Goal: Register for event/course

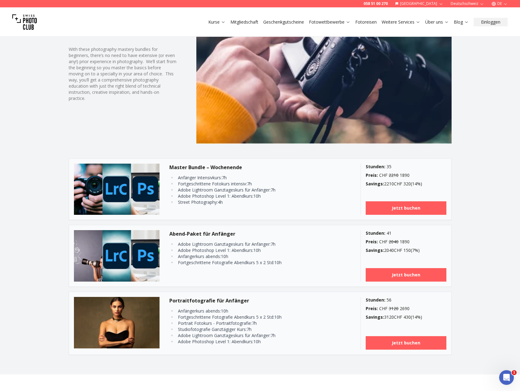
scroll to position [398, 0]
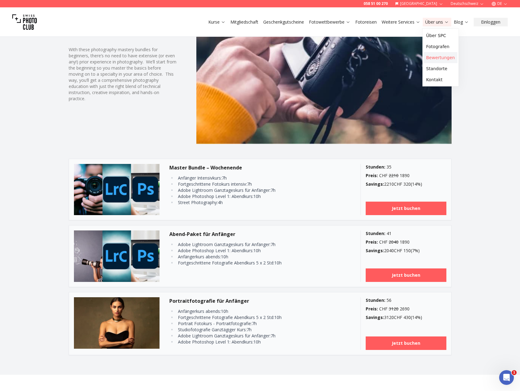
click at [436, 54] on link "Bewertungen" at bounding box center [440, 57] width 34 height 11
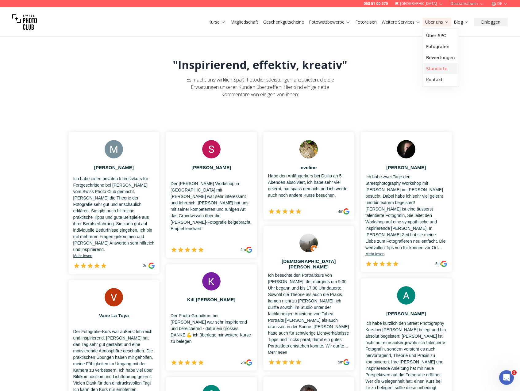
click at [440, 66] on link "Standorte" at bounding box center [440, 68] width 34 height 11
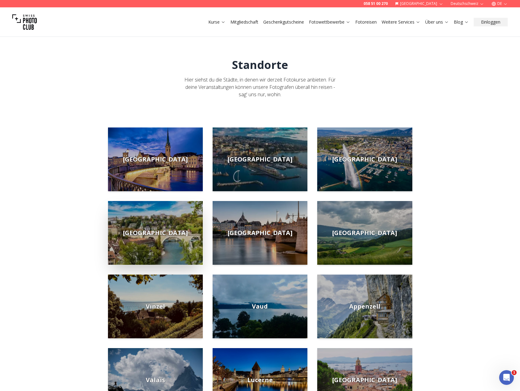
click at [143, 229] on img at bounding box center [155, 233] width 95 height 64
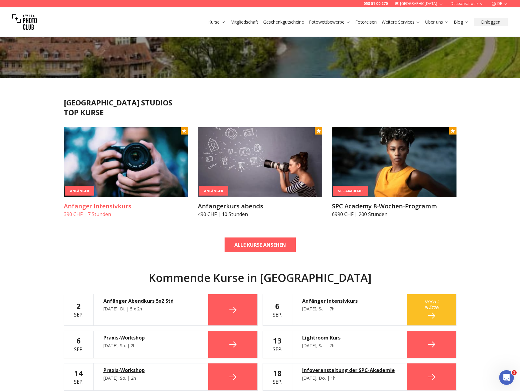
scroll to position [123, 0]
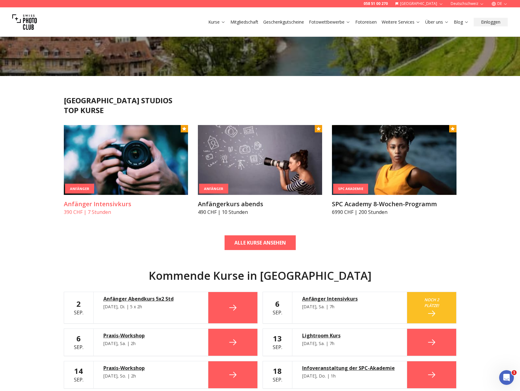
click at [102, 204] on h3 "Anfänger Intensivkurs" at bounding box center [126, 204] width 124 height 9
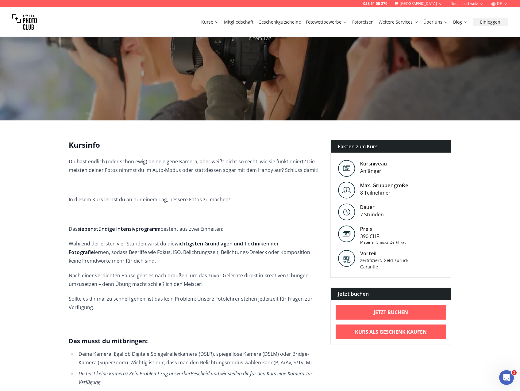
scroll to position [123, 0]
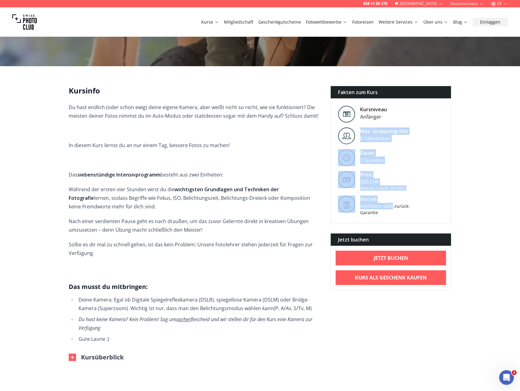
drag, startPoint x: 360, startPoint y: 120, endPoint x: 392, endPoint y: 201, distance: 87.4
click at [392, 201] on div "Fakten zum Kurs Kursniveau Anfänger [PERSON_NAME]. Gruppengröße 8 Teilnehmer [P…" at bounding box center [390, 155] width 121 height 138
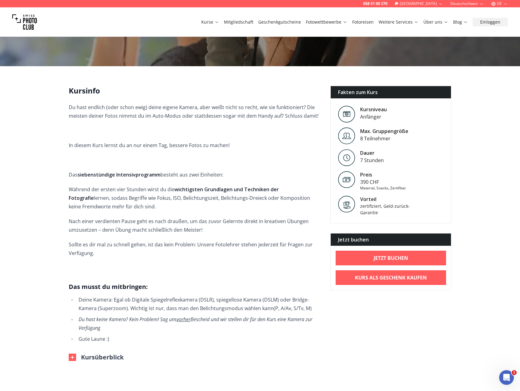
drag, startPoint x: 392, startPoint y: 201, endPoint x: 389, endPoint y: 204, distance: 3.5
click at [390, 204] on div "zertifiziert, Geld-zurück-Garantie" at bounding box center [386, 209] width 52 height 13
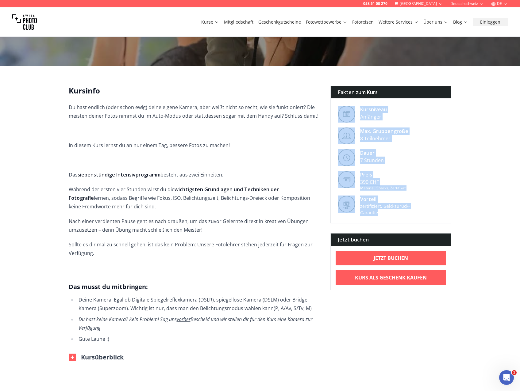
drag, startPoint x: 383, startPoint y: 208, endPoint x: 339, endPoint y: 94, distance: 122.2
click at [339, 94] on div "Fakten zum Kurs Kursniveau Anfänger [PERSON_NAME]. Gruppengröße 8 Teilnehmer [P…" at bounding box center [390, 155] width 121 height 138
drag, startPoint x: 339, startPoint y: 94, endPoint x: 340, endPoint y: 99, distance: 5.2
click at [340, 106] on img at bounding box center [346, 114] width 17 height 17
click at [345, 106] on img at bounding box center [346, 114] width 17 height 17
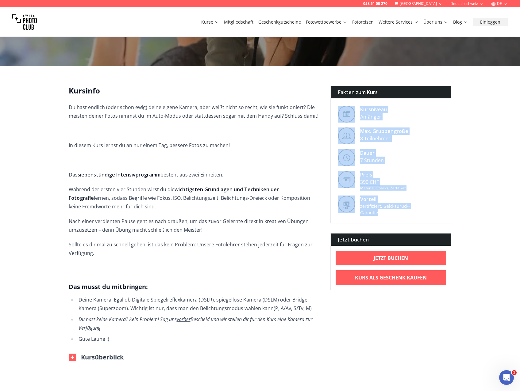
click at [360, 106] on div "Kursniveau" at bounding box center [373, 109] width 27 height 7
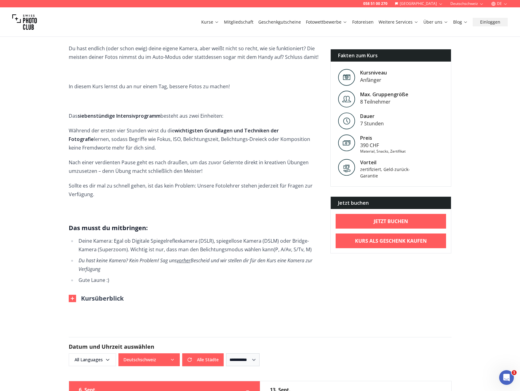
scroll to position [184, 0]
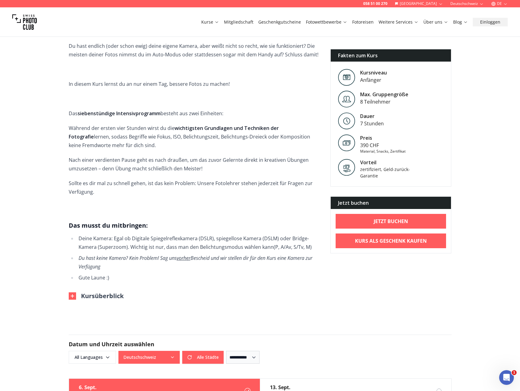
click at [93, 292] on button "Kursüberblick" at bounding box center [96, 296] width 55 height 9
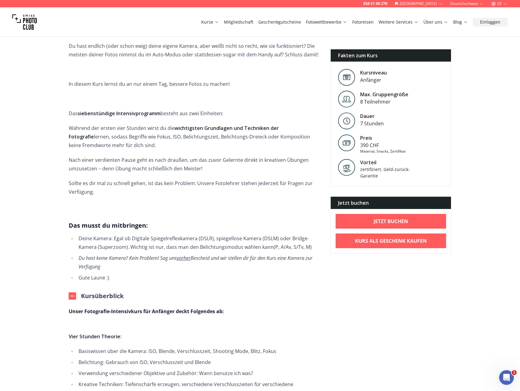
click at [93, 292] on button "Kursüberblick" at bounding box center [96, 296] width 55 height 9
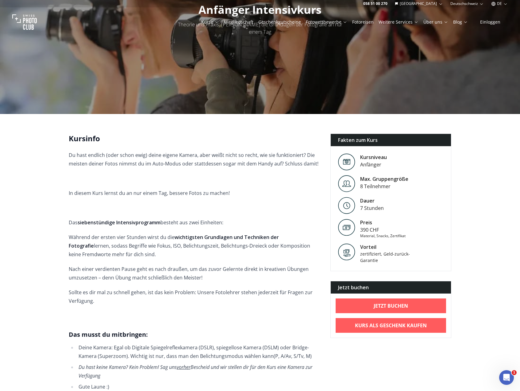
scroll to position [0, 0]
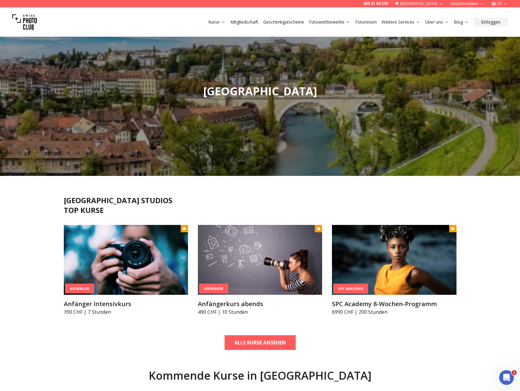
scroll to position [61, 0]
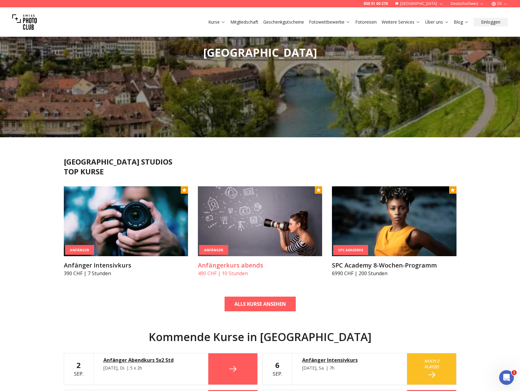
click at [242, 269] on h3 "Anfängerkurs abends" at bounding box center [260, 265] width 124 height 9
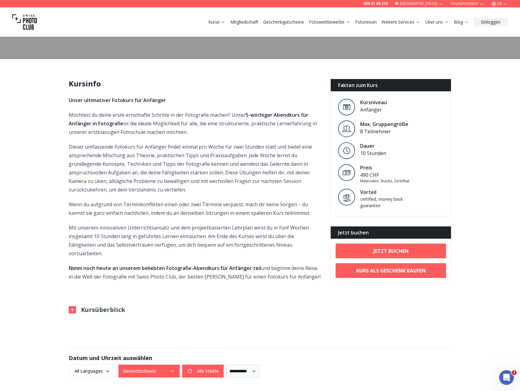
scroll to position [123, 0]
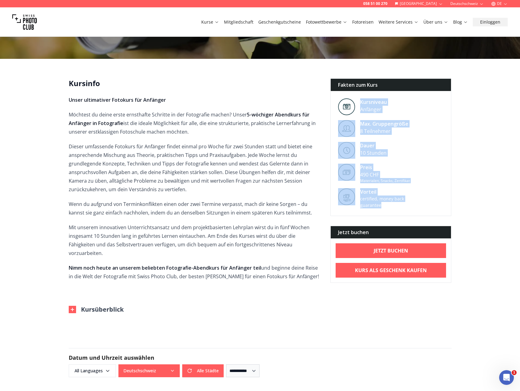
drag, startPoint x: 383, startPoint y: 201, endPoint x: 358, endPoint y: 98, distance: 105.8
click at [358, 98] on div "Fakten zum Kurs Kursniveau Anfänger [PERSON_NAME]. Gruppengröße 8 Teilnehmer [P…" at bounding box center [390, 147] width 121 height 138
drag, startPoint x: 358, startPoint y: 98, endPoint x: 415, endPoint y: 167, distance: 88.8
click at [415, 167] on div "Preis 490 CHF Materialen, Snacks, Zertifikat" at bounding box center [390, 173] width 120 height 25
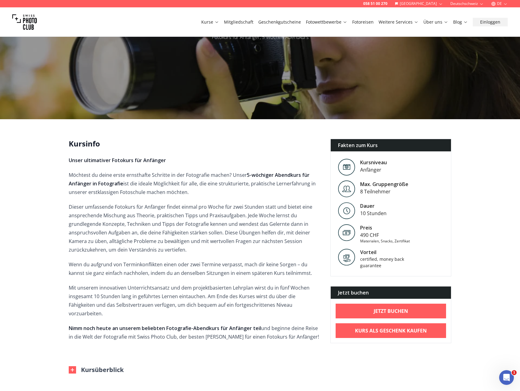
scroll to position [0, 0]
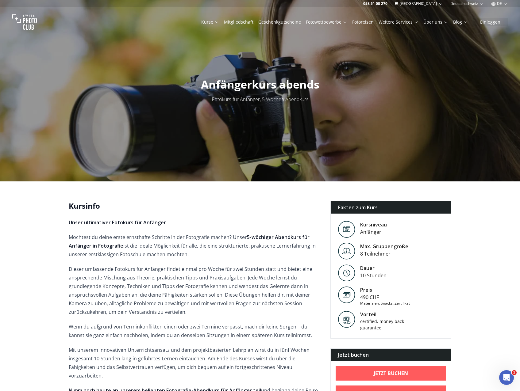
drag, startPoint x: 203, startPoint y: 82, endPoint x: 315, endPoint y: 99, distance: 113.7
click at [315, 99] on div "Anfängerkurs abends Fotokurs für Anfänger, 5 Wochen Abendkurs" at bounding box center [260, 90] width 520 height 181
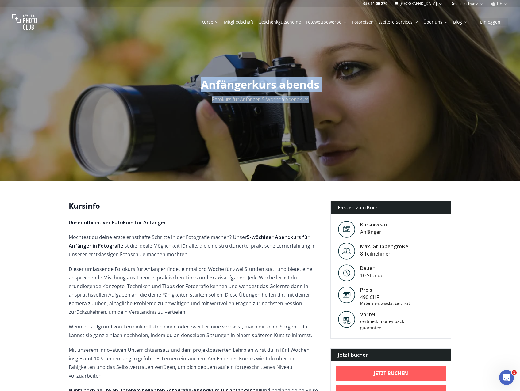
drag, startPoint x: 310, startPoint y: 100, endPoint x: 199, endPoint y: 79, distance: 112.3
click at [199, 79] on div "Anfängerkurs abends Fotokurs für Anfänger, 5 Wochen Abendkurs" at bounding box center [260, 90] width 520 height 181
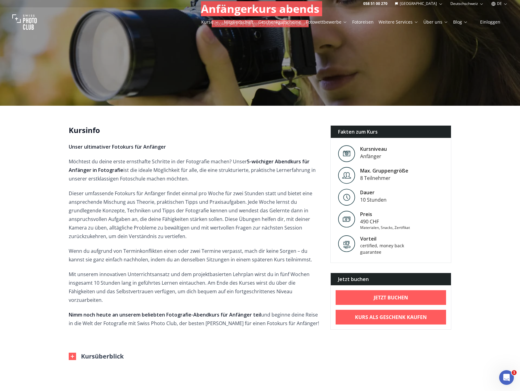
scroll to position [184, 0]
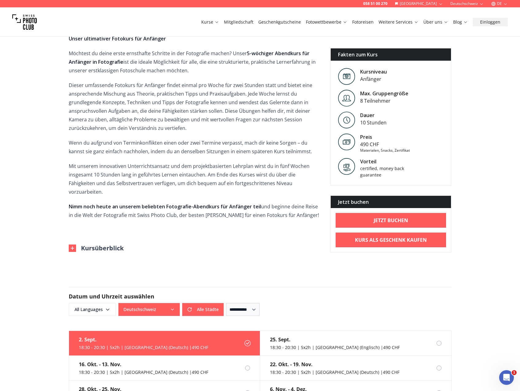
click at [126, 336] on div "2. Sept." at bounding box center [143, 339] width 129 height 7
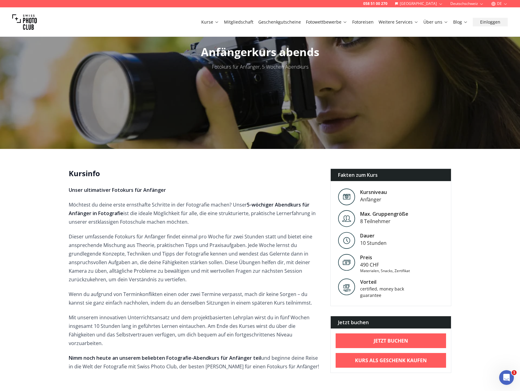
scroll to position [31, 0]
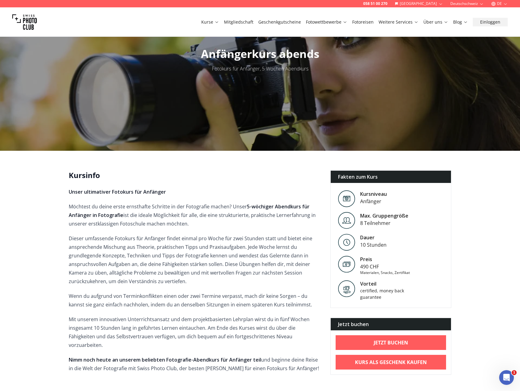
drag, startPoint x: 120, startPoint y: 147, endPoint x: 125, endPoint y: 161, distance: 15.0
click at [120, 147] on div at bounding box center [260, 59] width 520 height 181
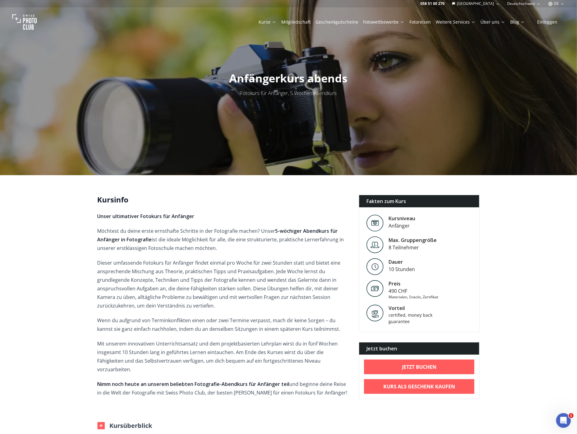
scroll to position [0, 0]
